Goal: Information Seeking & Learning: Learn about a topic

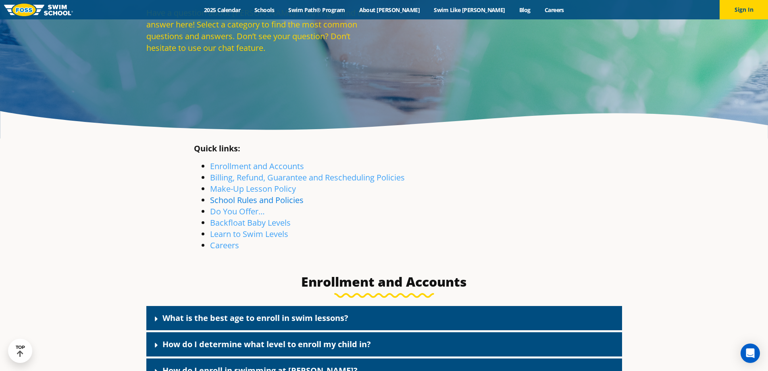
click at [236, 198] on link "School Rules and Policies" at bounding box center [257, 199] width 94 height 11
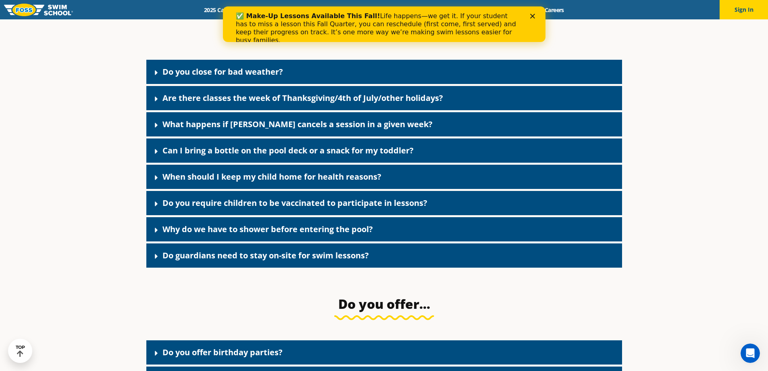
click at [221, 215] on div "Do you require children to be vaccinated to participate in lessons?" at bounding box center [384, 203] width 476 height 24
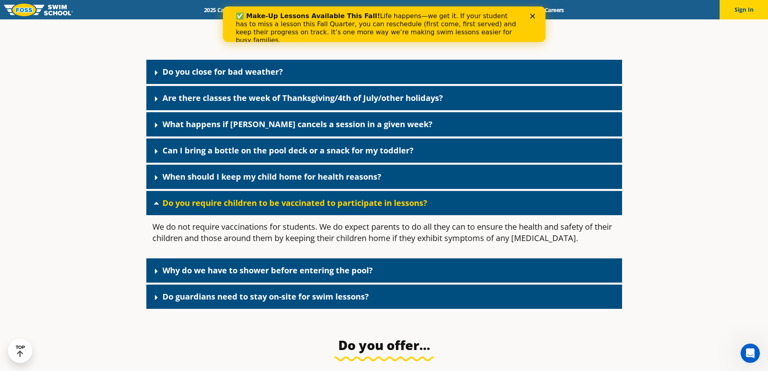
click at [222, 208] on link "Do you require children to be vaccinated to participate in lessons?" at bounding box center [295, 202] width 265 height 11
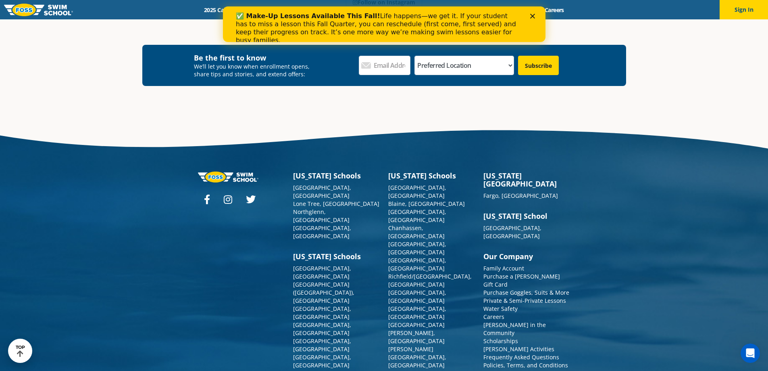
scroll to position [2718, 0]
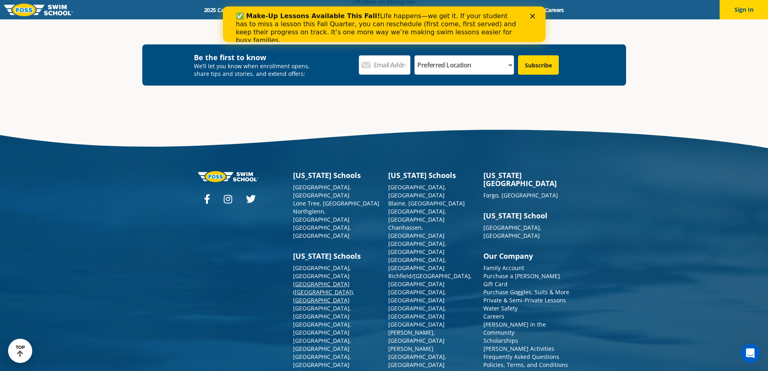
click at [325, 280] on link "[GEOGRAPHIC_DATA] ([GEOGRAPHIC_DATA]), [GEOGRAPHIC_DATA]" at bounding box center [323, 292] width 61 height 24
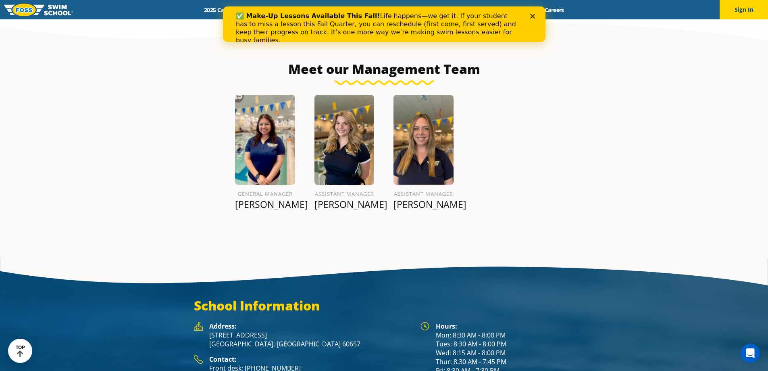
scroll to position [957, 0]
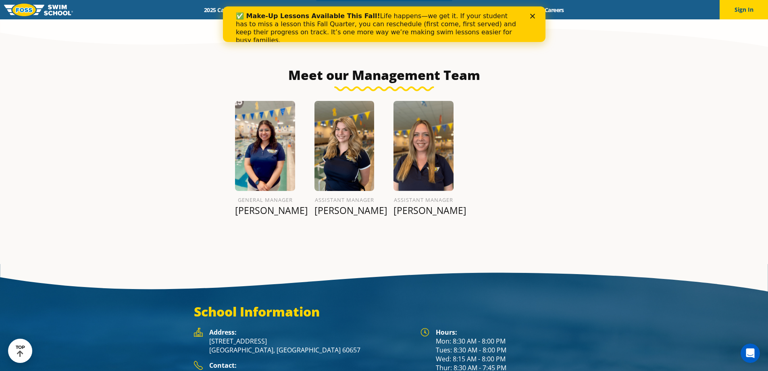
click at [533, 17] on icon "Close" at bounding box center [532, 16] width 5 height 5
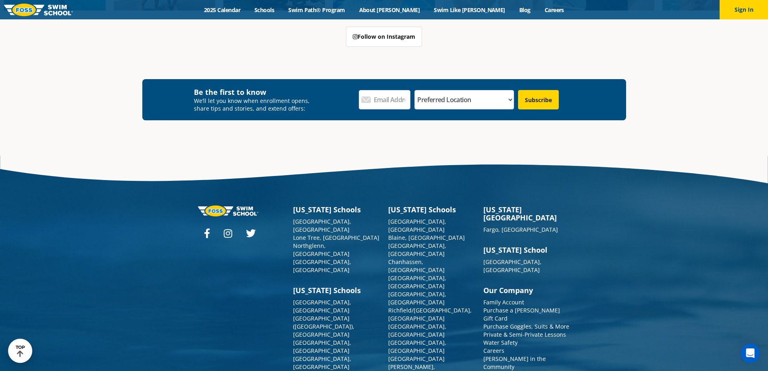
scroll to position [3019, 0]
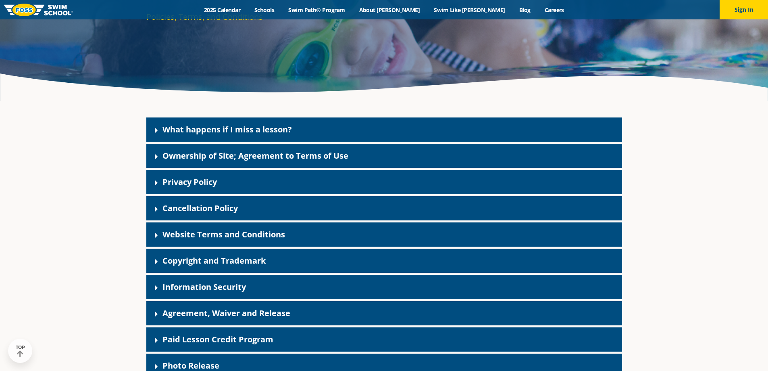
scroll to position [161, 0]
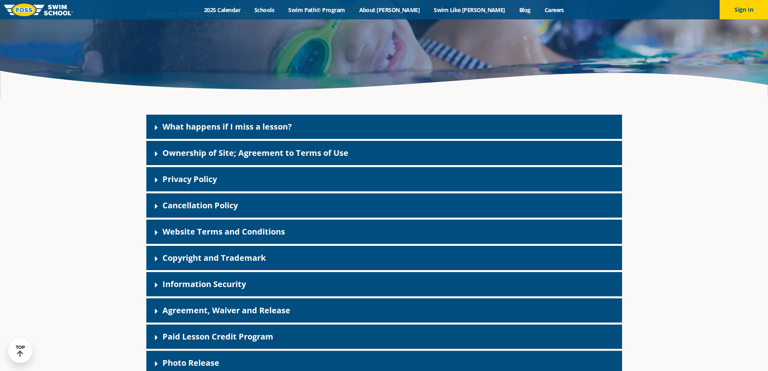
click at [215, 181] on link "Privacy Policy" at bounding box center [190, 178] width 54 height 11
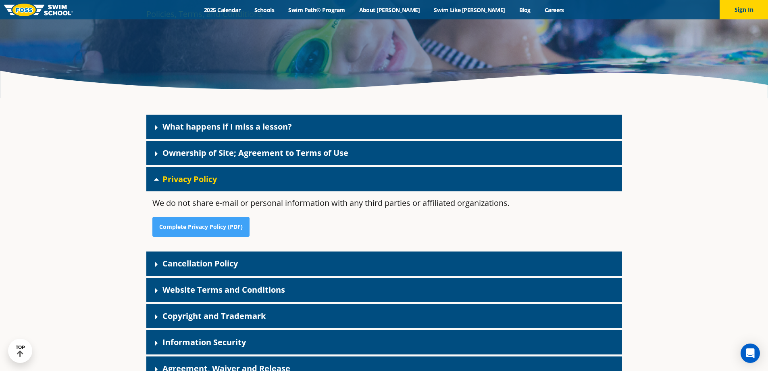
click at [215, 181] on link "Privacy Policy" at bounding box center [190, 178] width 54 height 11
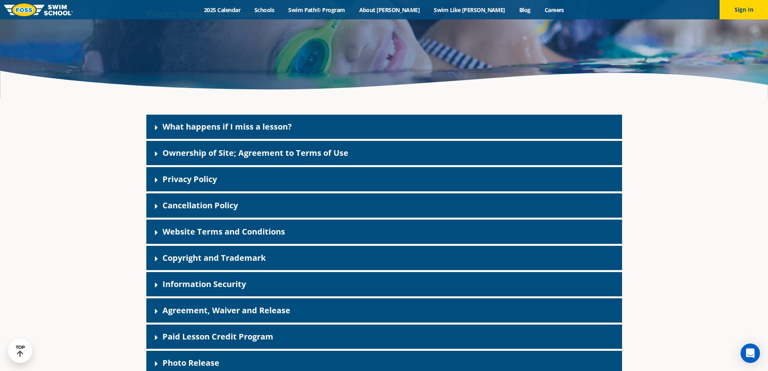
click at [206, 207] on link "Cancellation Policy" at bounding box center [200, 205] width 75 height 11
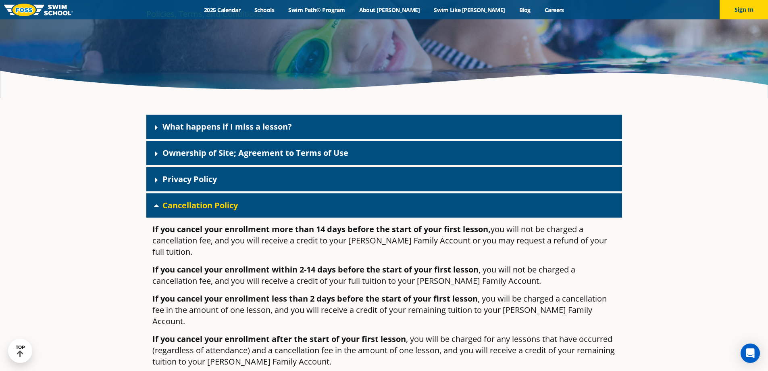
click at [206, 207] on link "Cancellation Policy" at bounding box center [200, 205] width 75 height 11
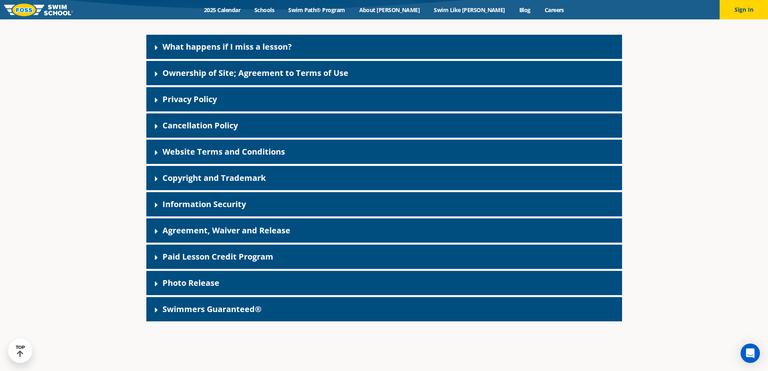
scroll to position [242, 0]
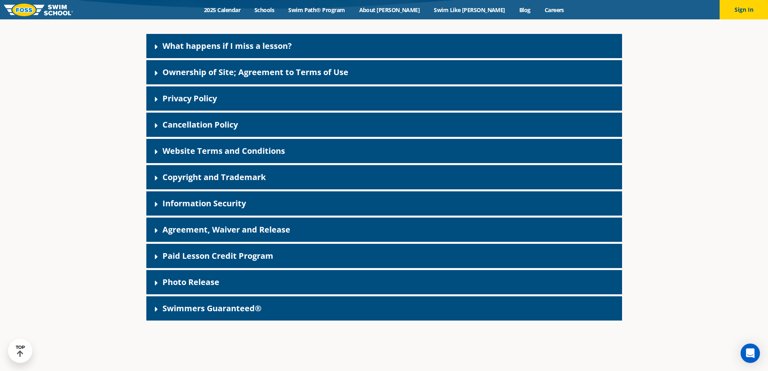
click at [174, 281] on link "Photo Release" at bounding box center [191, 281] width 57 height 11
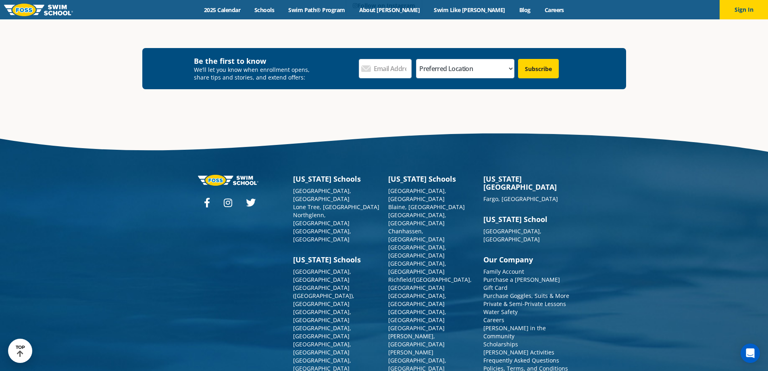
scroll to position [1095, 0]
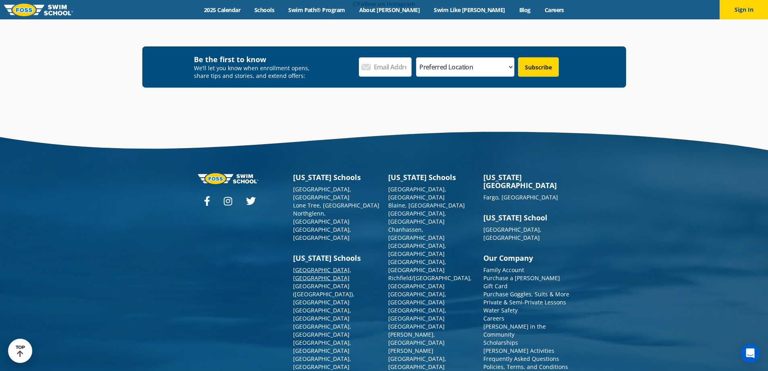
click at [317, 266] on link "[GEOGRAPHIC_DATA], [GEOGRAPHIC_DATA]" at bounding box center [322, 274] width 58 height 16
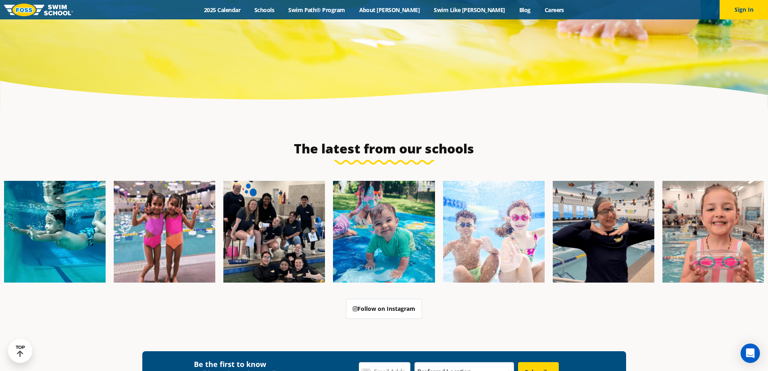
scroll to position [2973, 0]
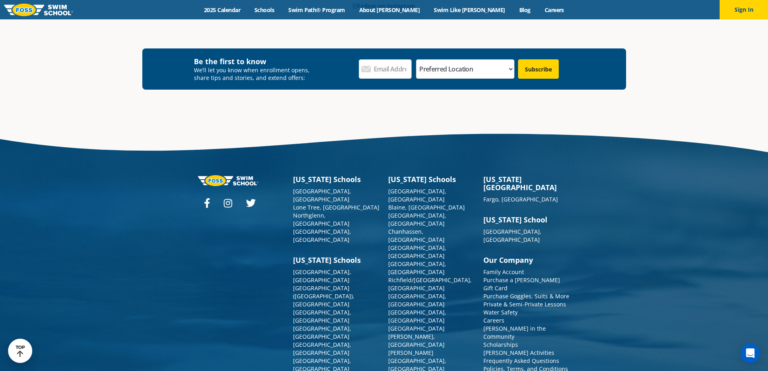
scroll to position [775, 0]
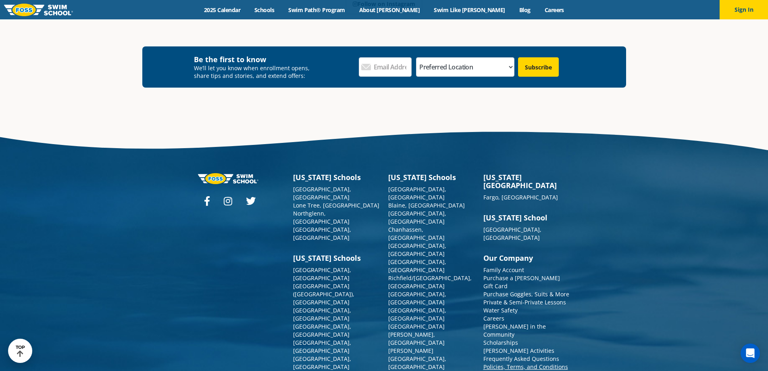
click at [485, 363] on link "Policies, Terms, and Conditions" at bounding box center [526, 367] width 85 height 8
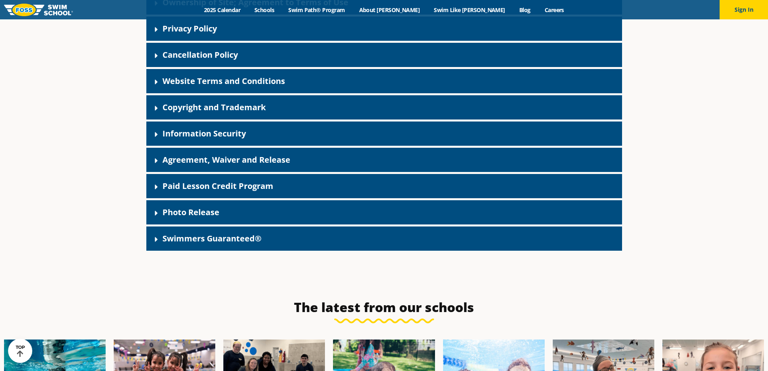
scroll to position [323, 0]
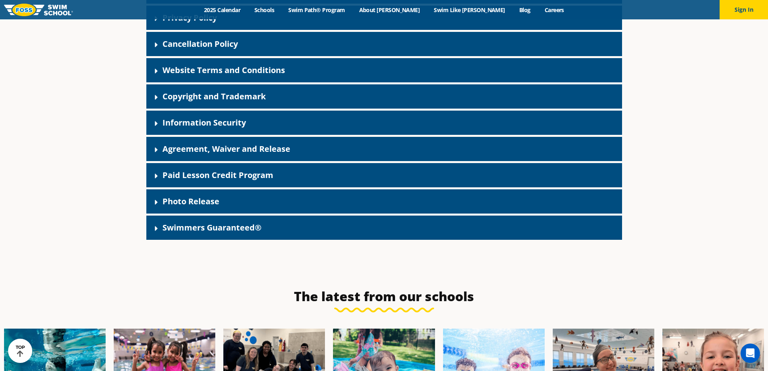
click at [190, 205] on link "Photo Release" at bounding box center [191, 201] width 57 height 11
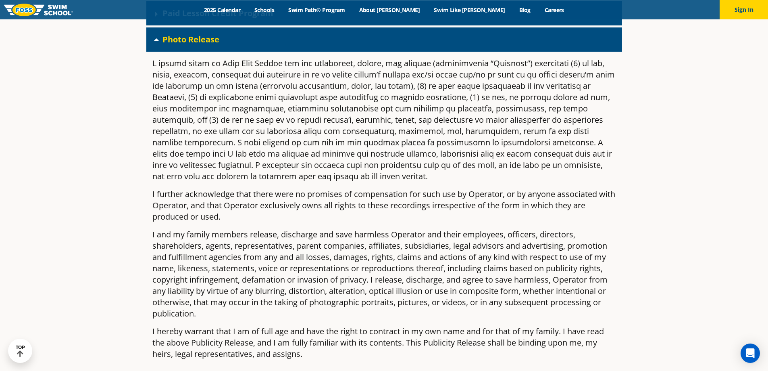
scroll to position [484, 0]
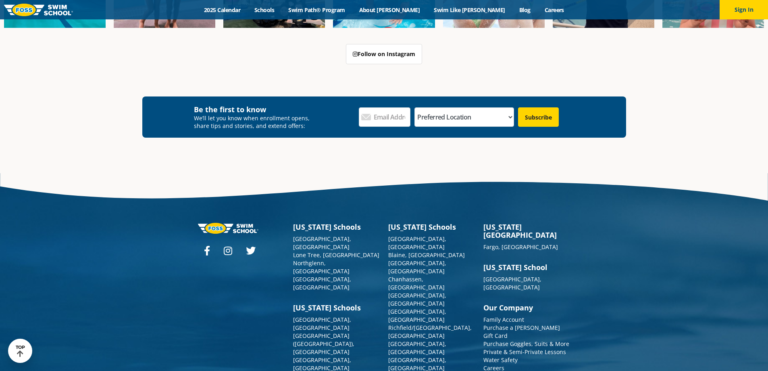
scroll to position [3019, 0]
